Goal: Consume media (video, audio)

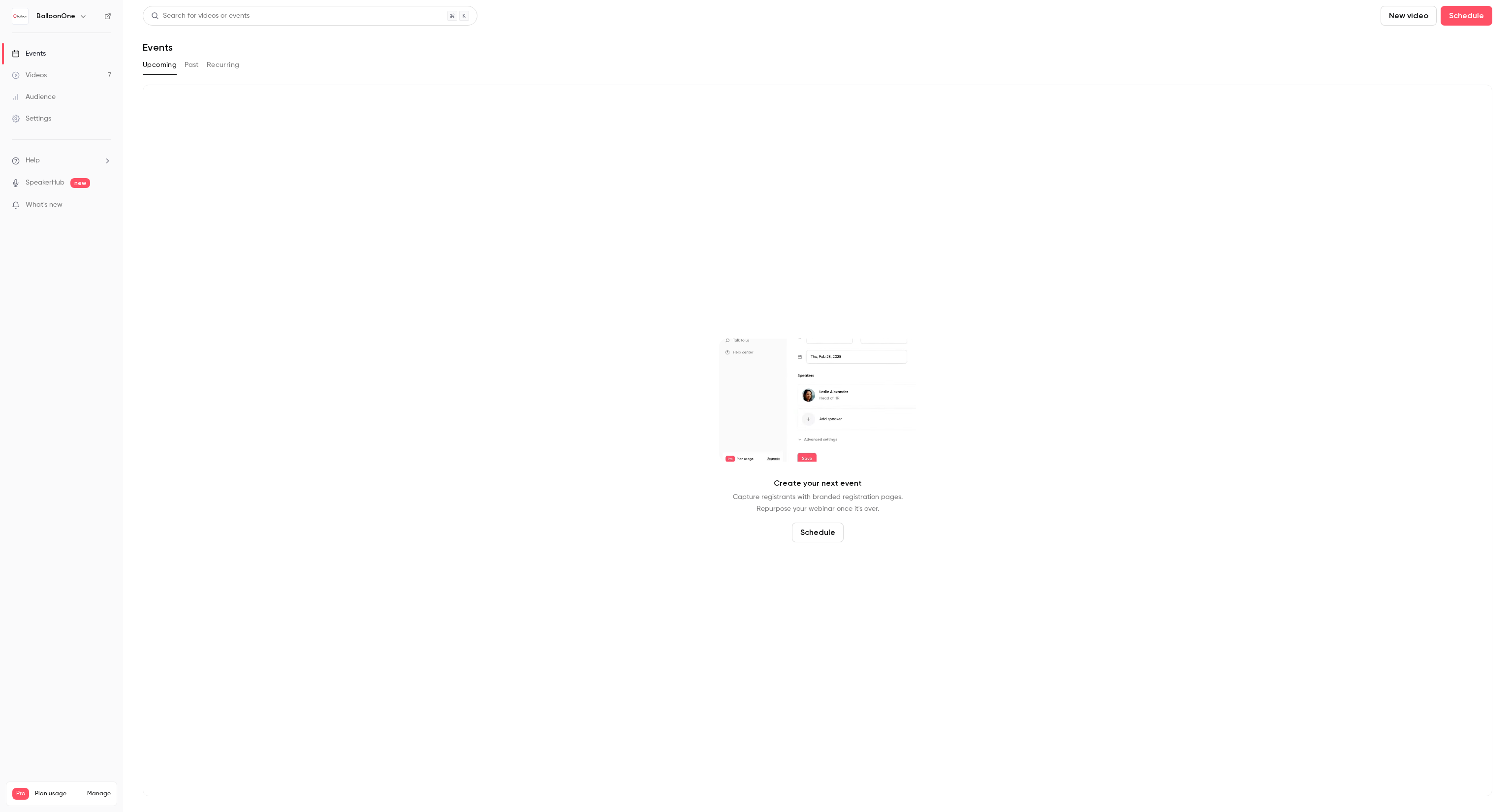
click at [55, 72] on link "Videos 7" at bounding box center [61, 75] width 123 height 22
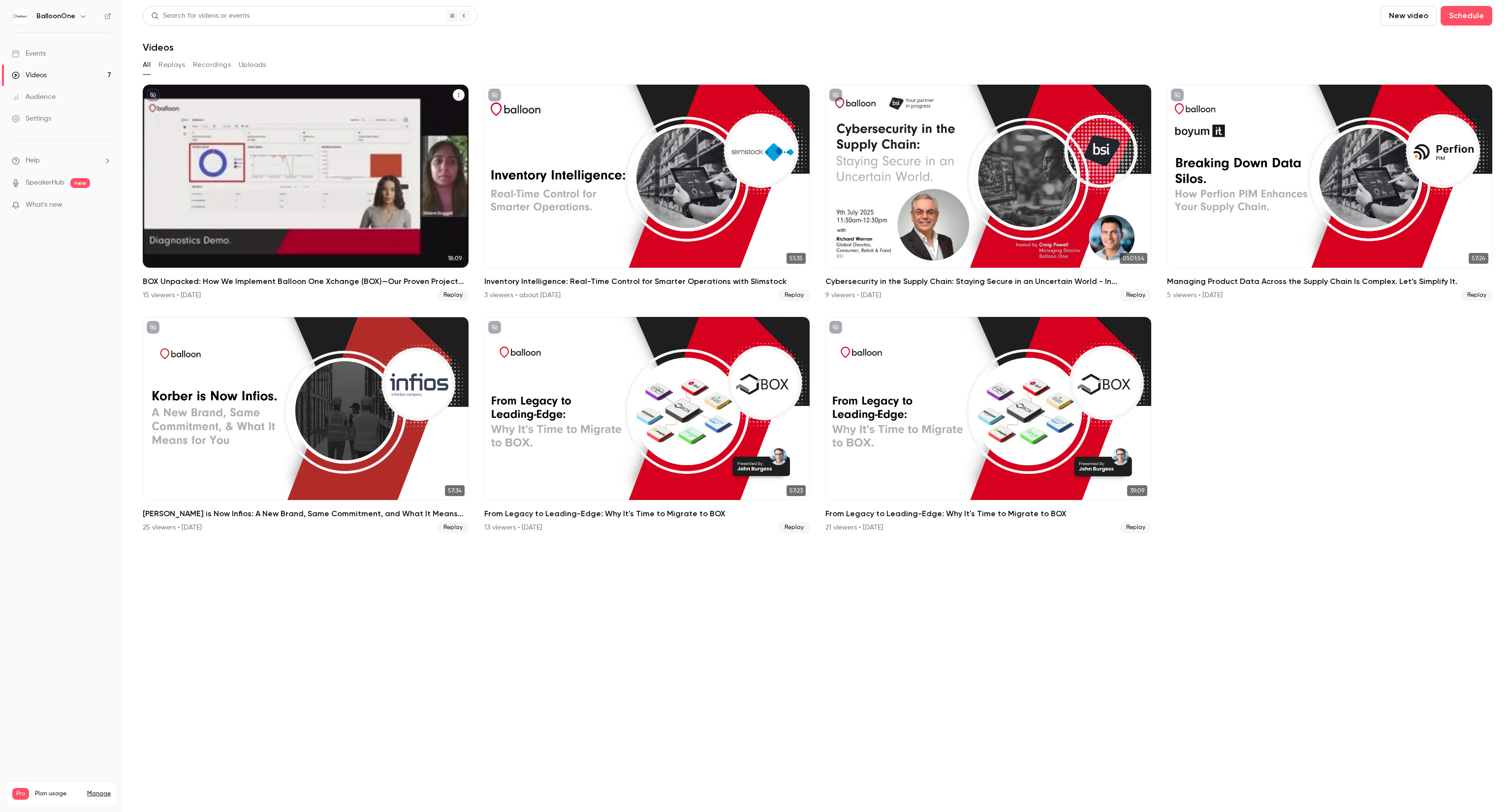
click at [200, 292] on div "15 viewers • [DATE]" at bounding box center [172, 295] width 58 height 10
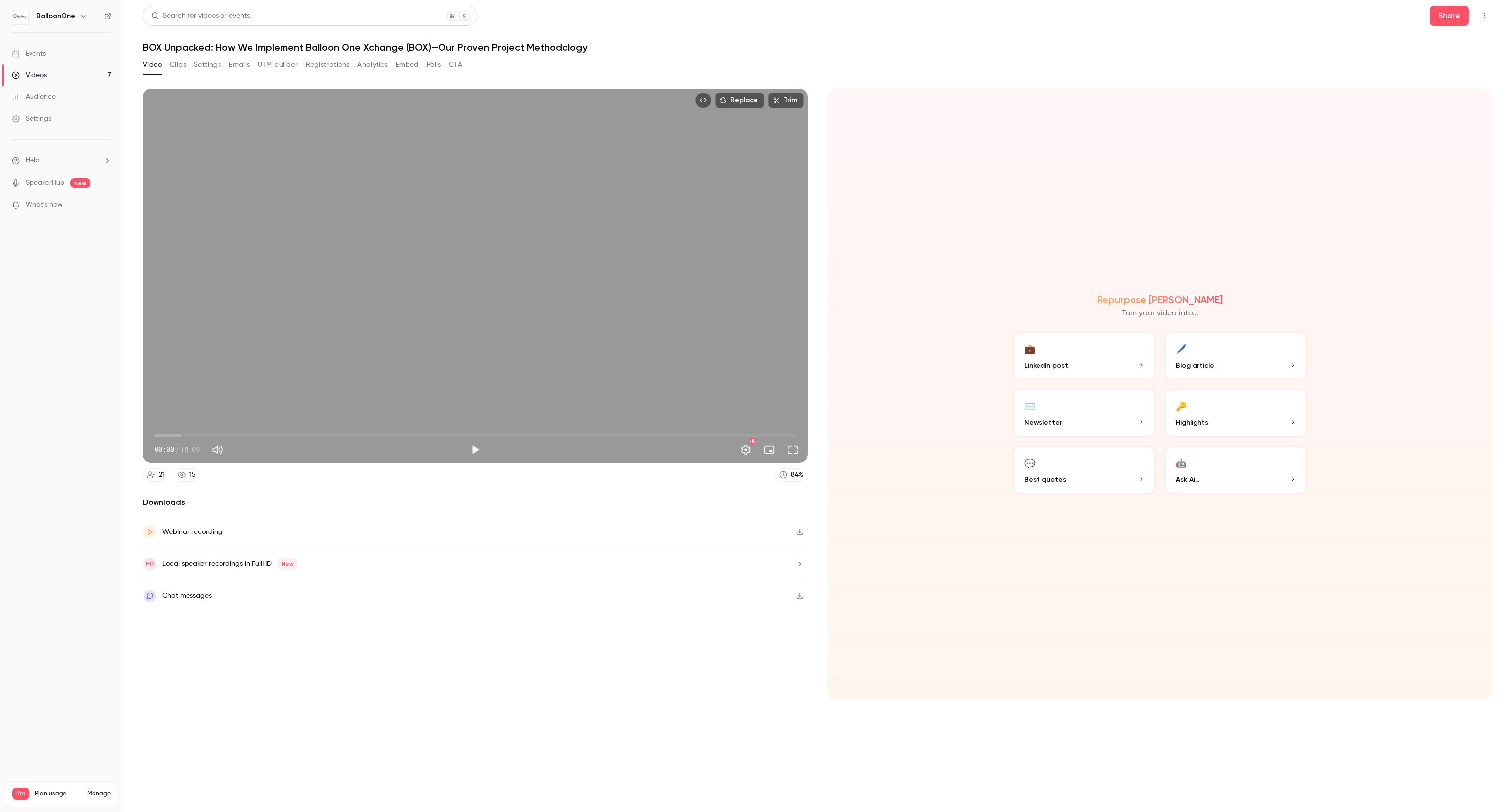
click at [342, 64] on button "Registrations" at bounding box center [327, 65] width 44 height 16
